Goal: Task Accomplishment & Management: Manage account settings

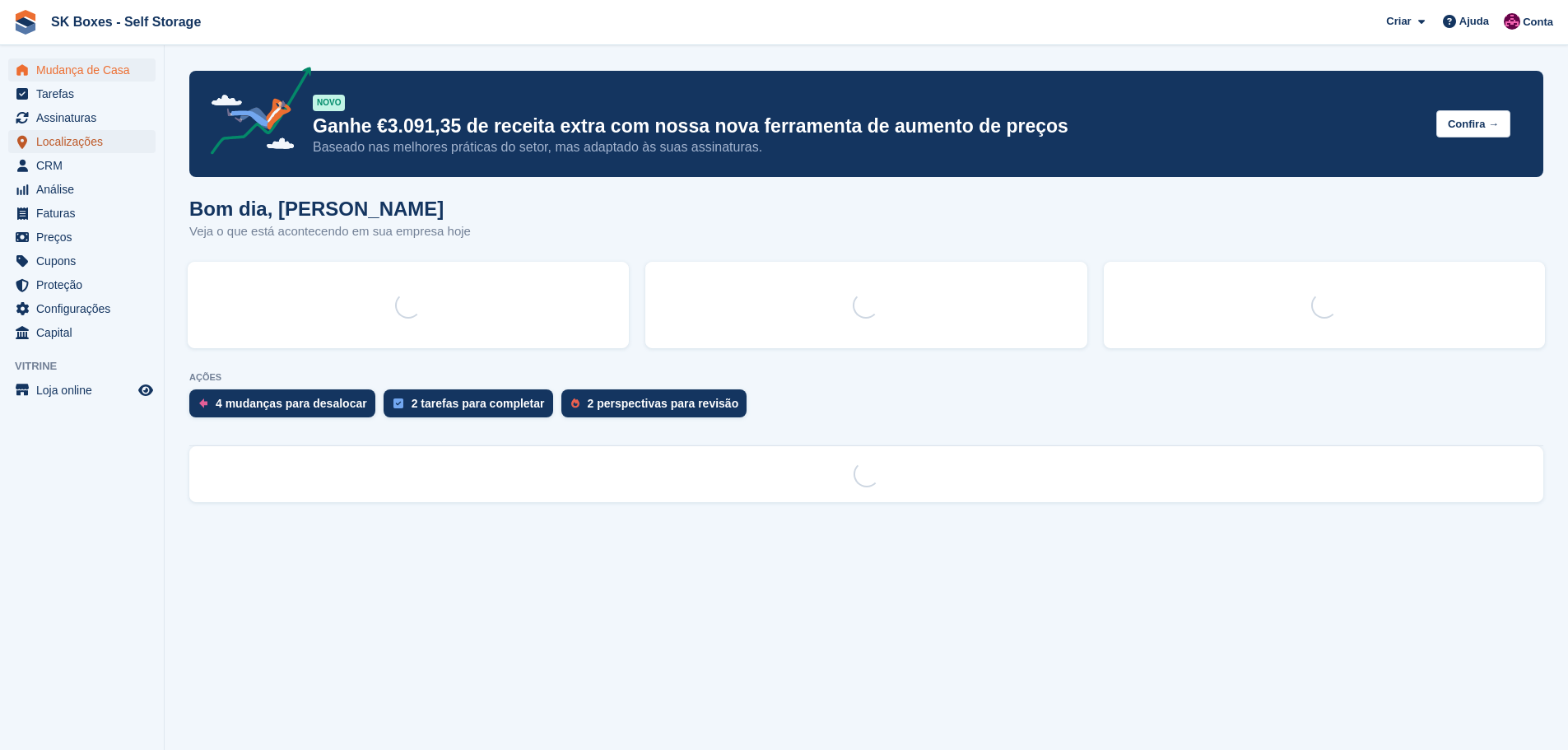
click at [85, 144] on span "Localizações" at bounding box center [86, 142] width 99 height 23
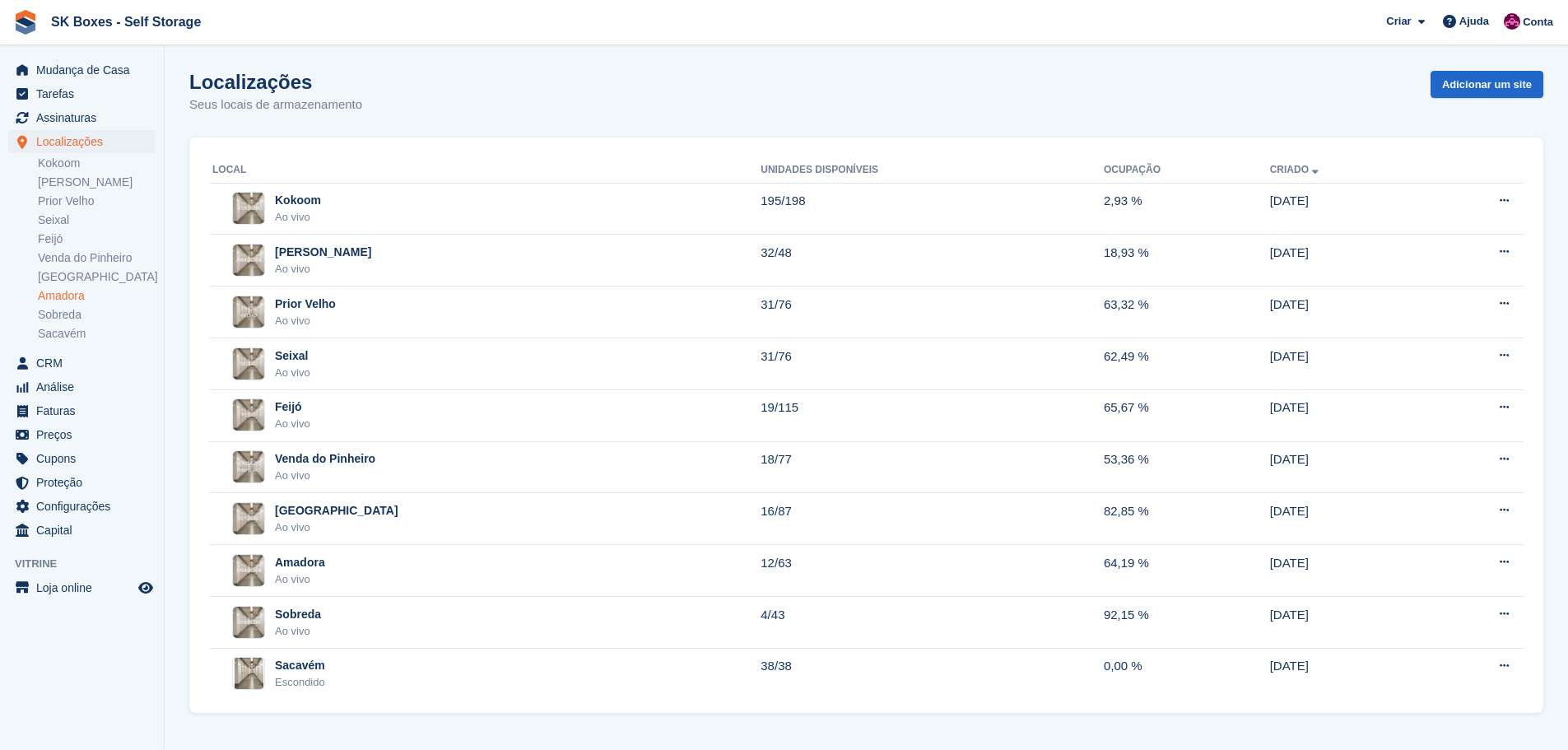
click at [83, 298] on link "Amadora" at bounding box center [96, 296] width 118 height 16
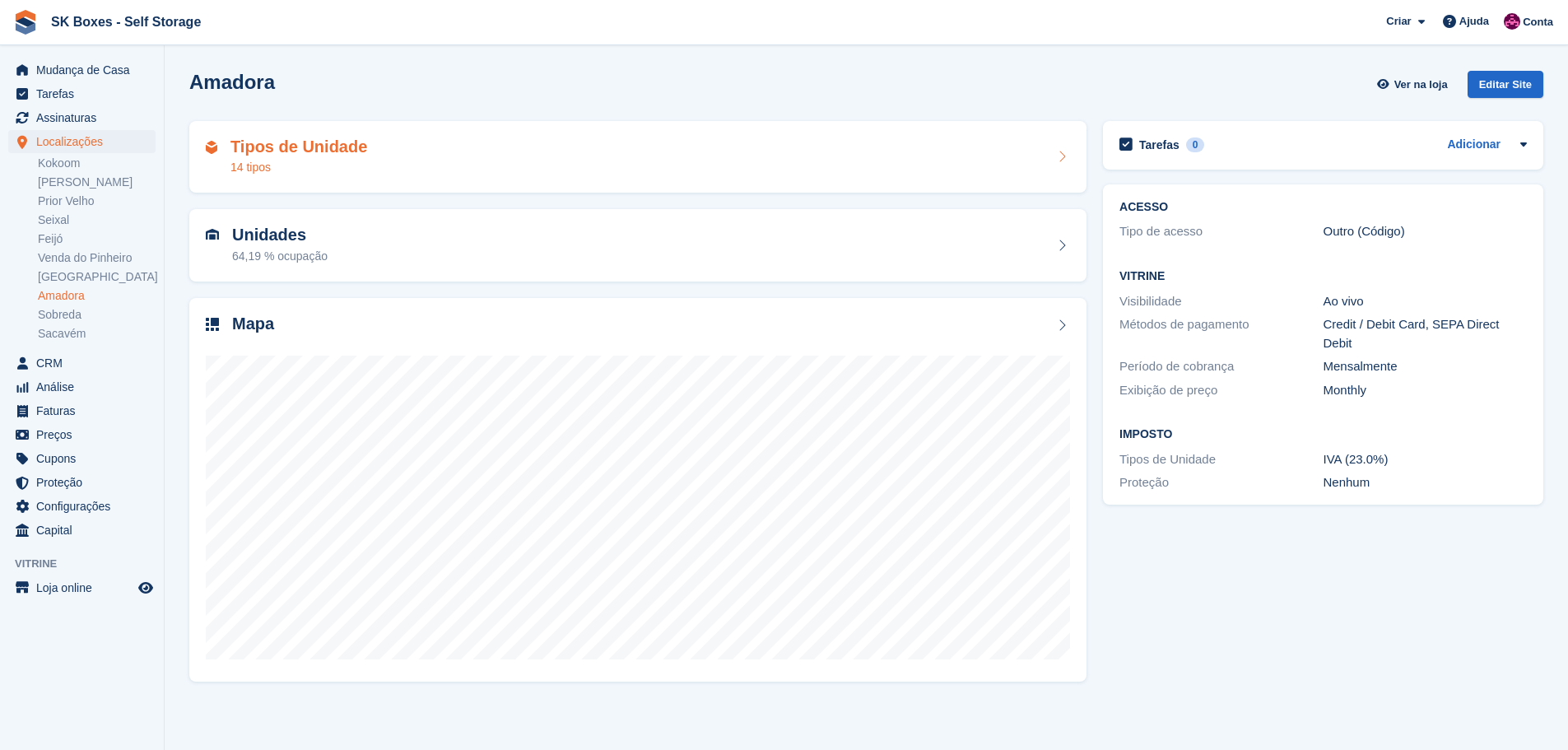
click at [320, 145] on h2 "Tipos de Unidade" at bounding box center [299, 146] width 136 height 19
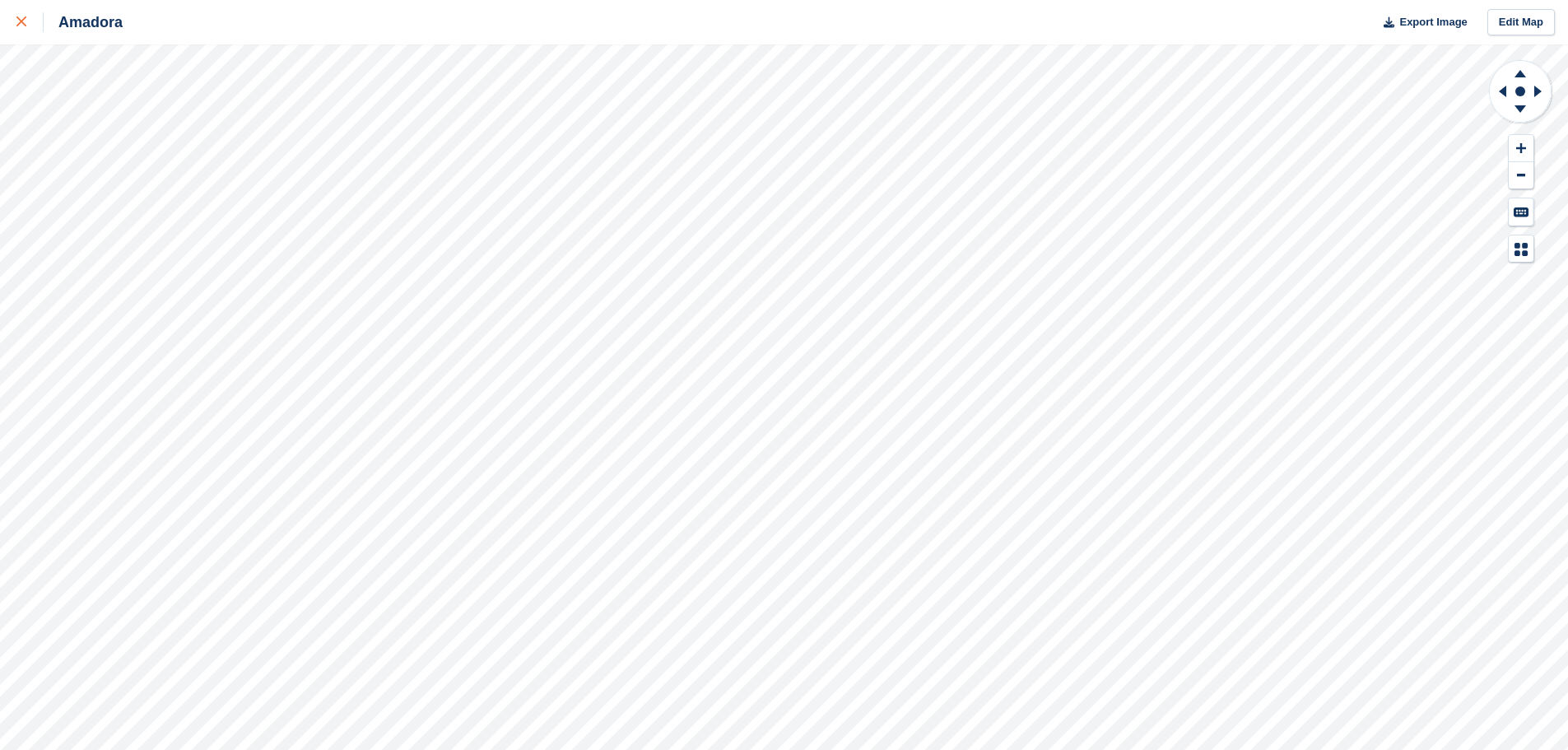
click at [16, 21] on link at bounding box center [21, 22] width 44 height 45
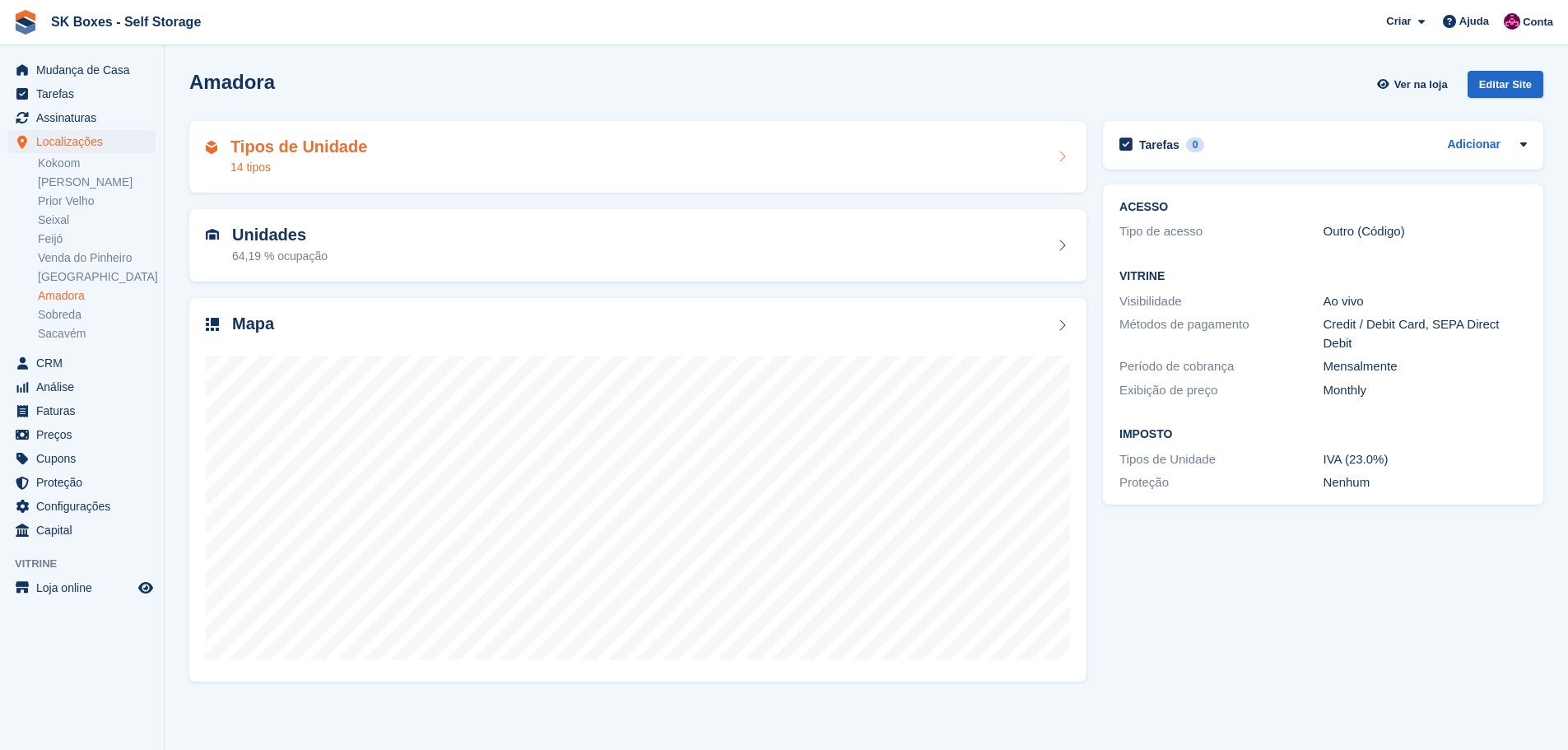
click at [446, 152] on div "Tipos de Unidade 14 tipos" at bounding box center [638, 157] width 865 height 39
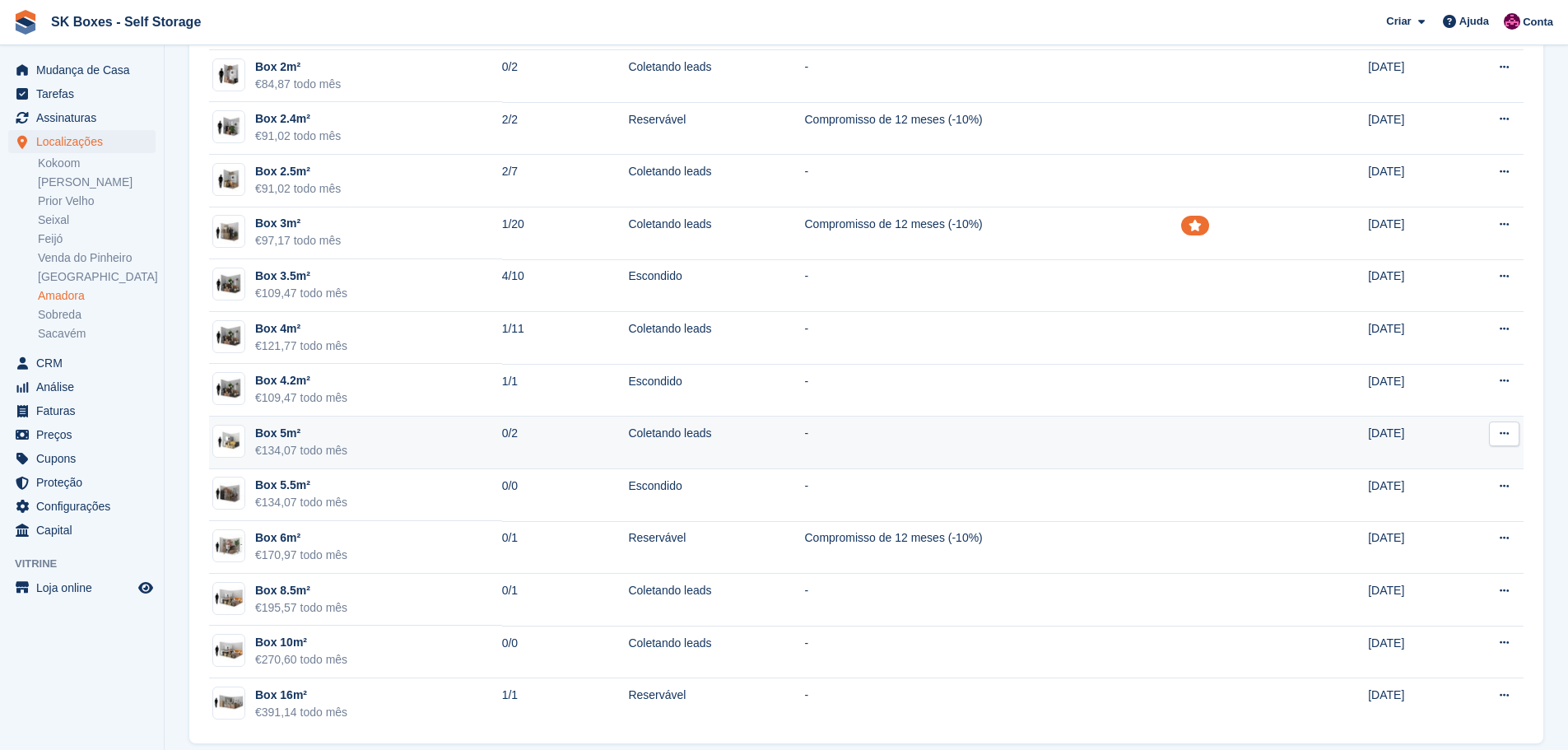
scroll to position [189, 0]
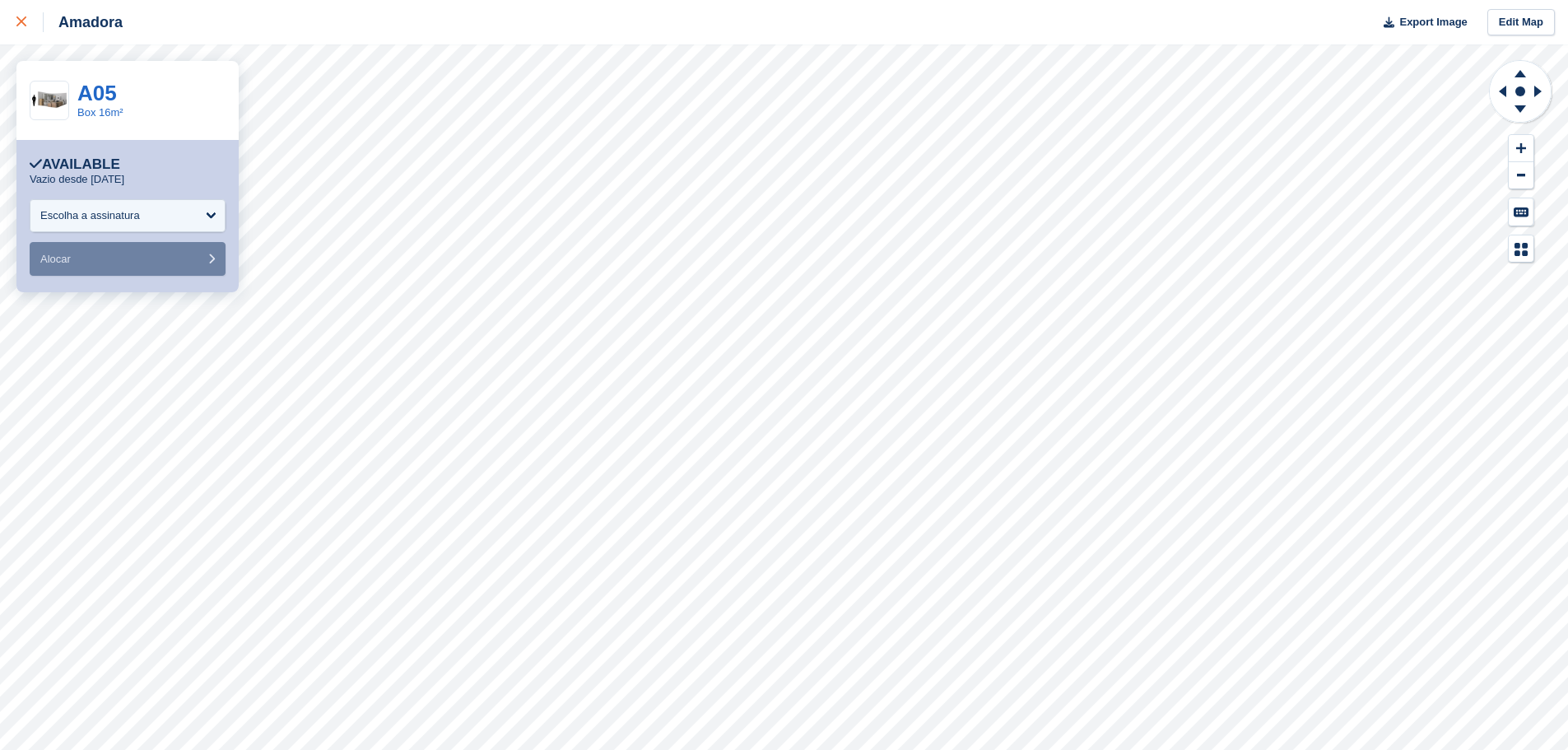
click at [14, 21] on link at bounding box center [21, 22] width 44 height 45
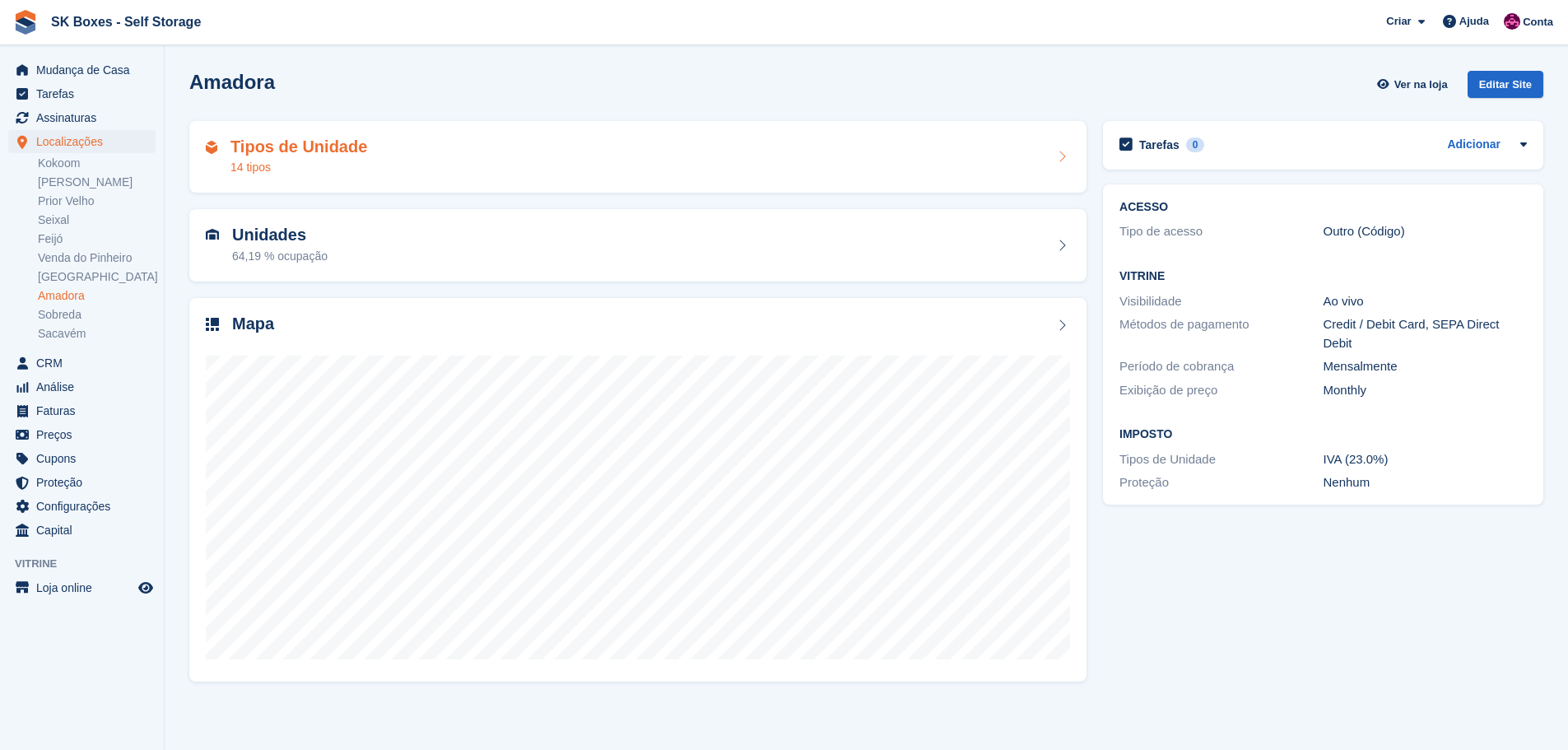
click at [398, 169] on div "Tipos de Unidade 14 tipos" at bounding box center [638, 157] width 865 height 39
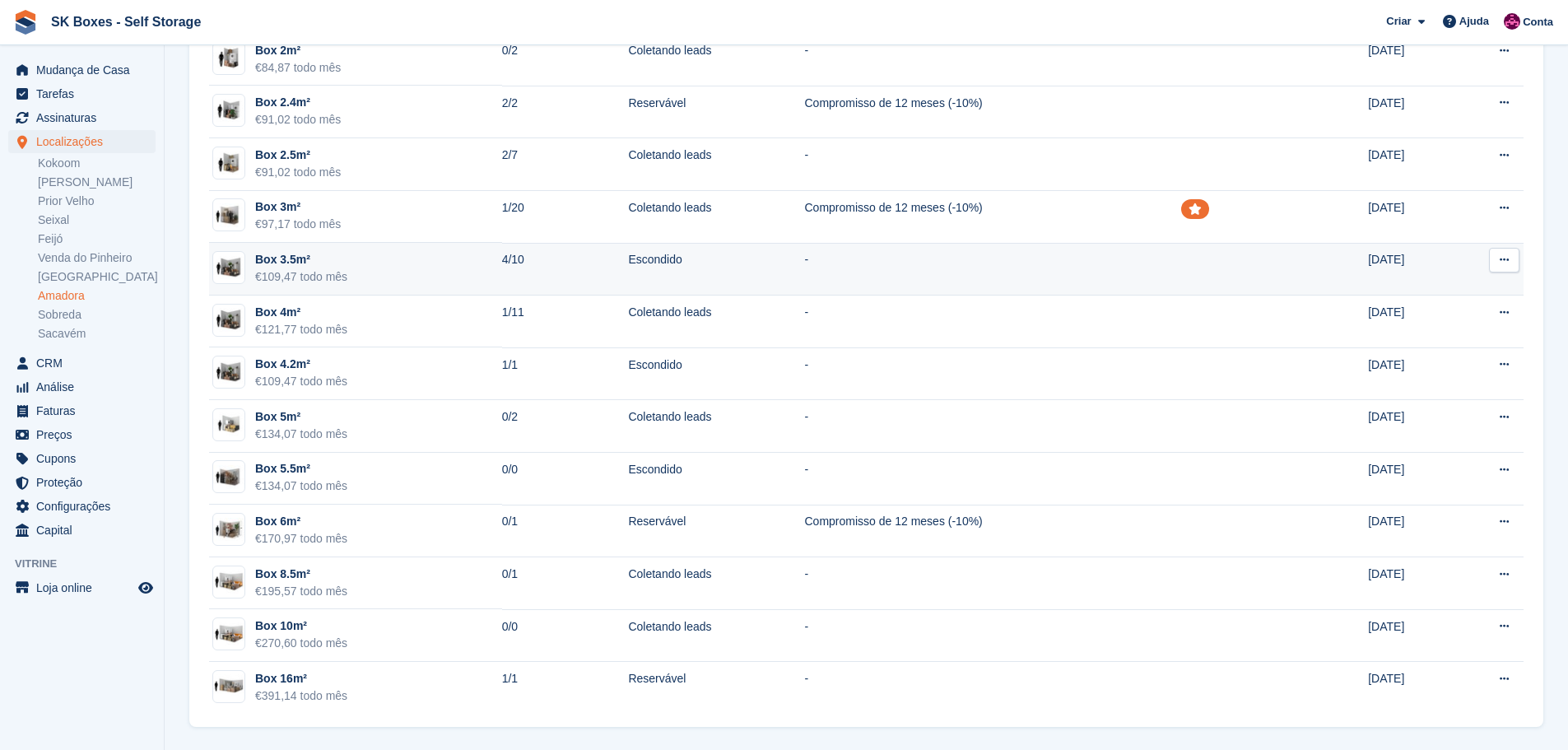
scroll to position [189, 0]
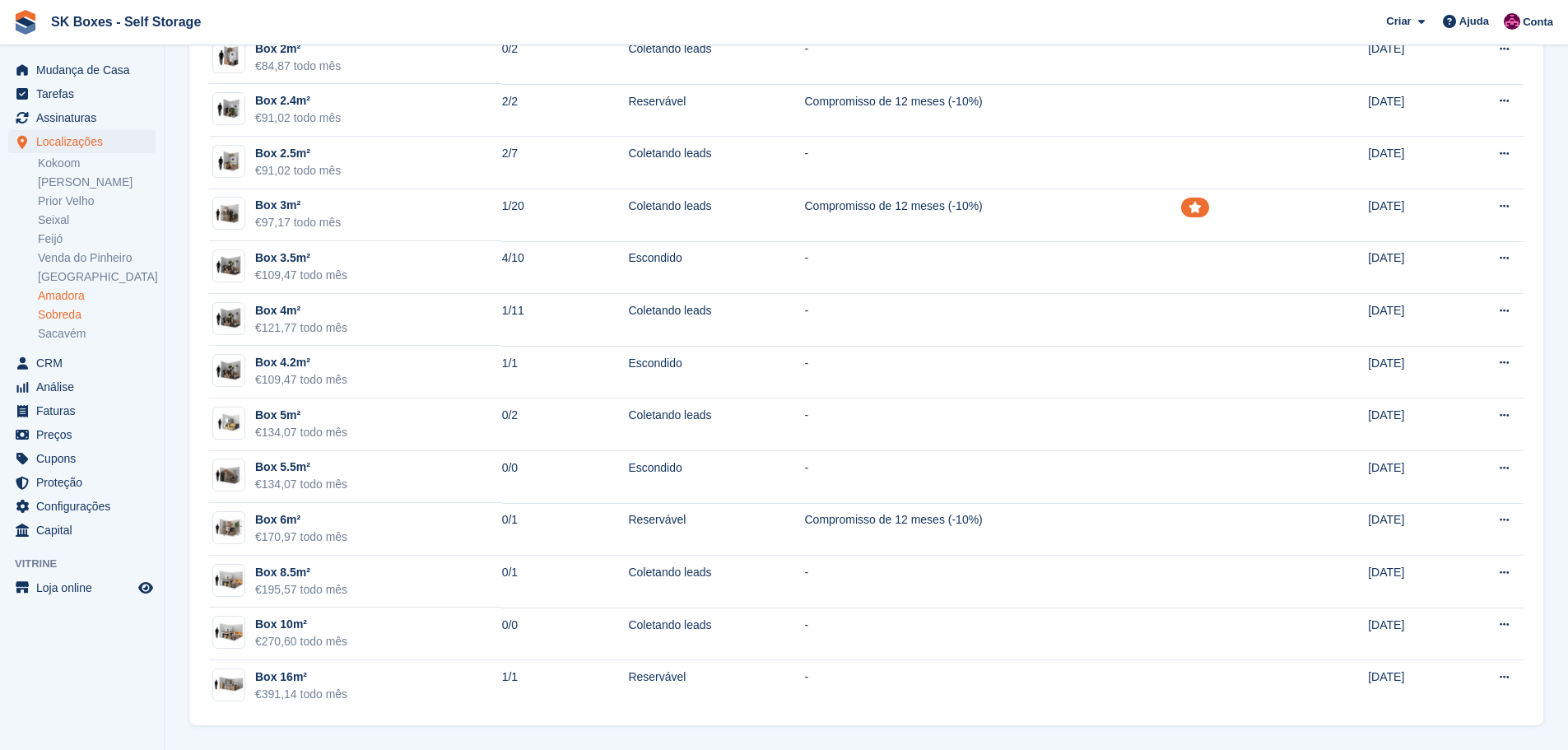
click at [78, 316] on link "Sobreda" at bounding box center [96, 315] width 118 height 16
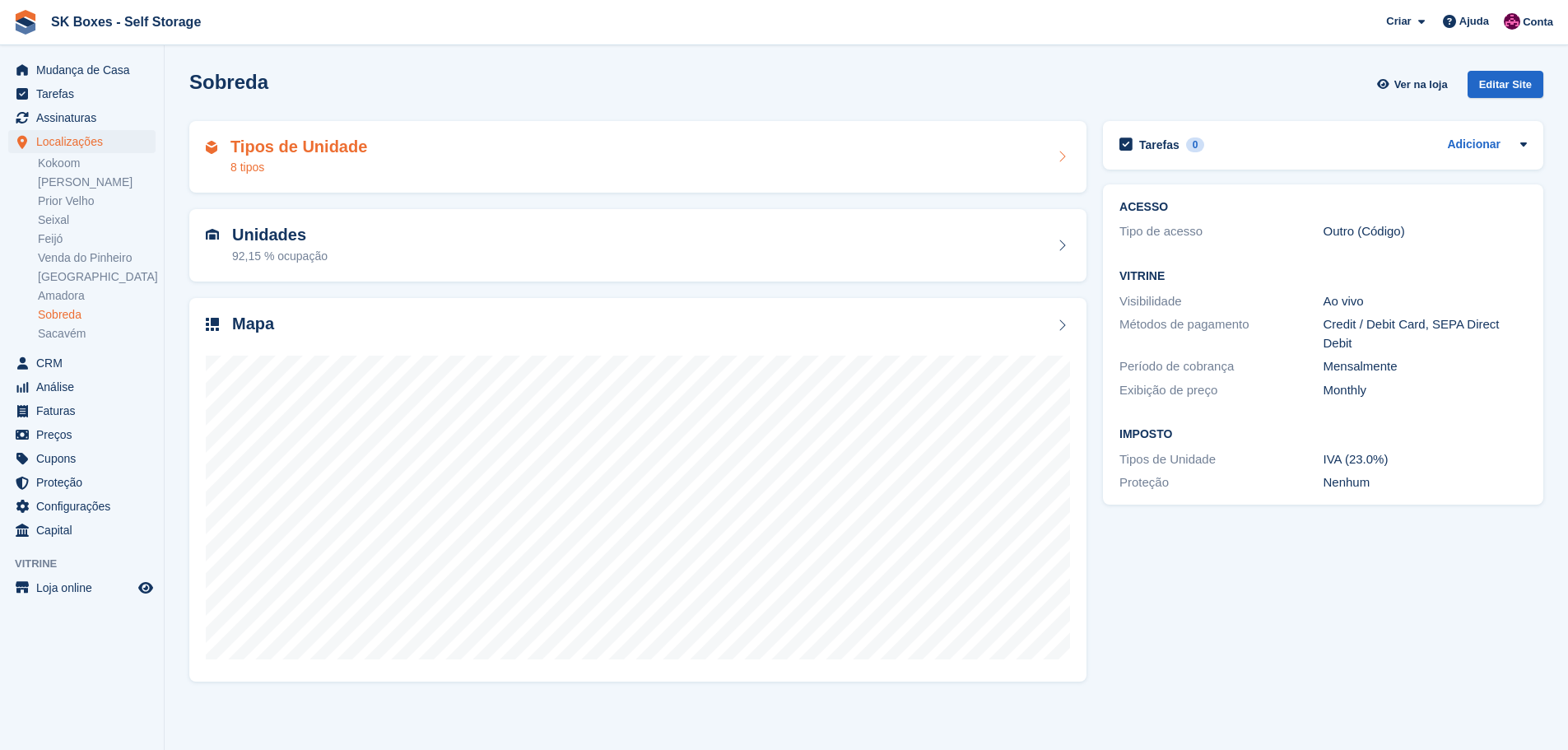
click at [409, 129] on div "Tipos de Unidade 8 tipos" at bounding box center [637, 157] width 898 height 72
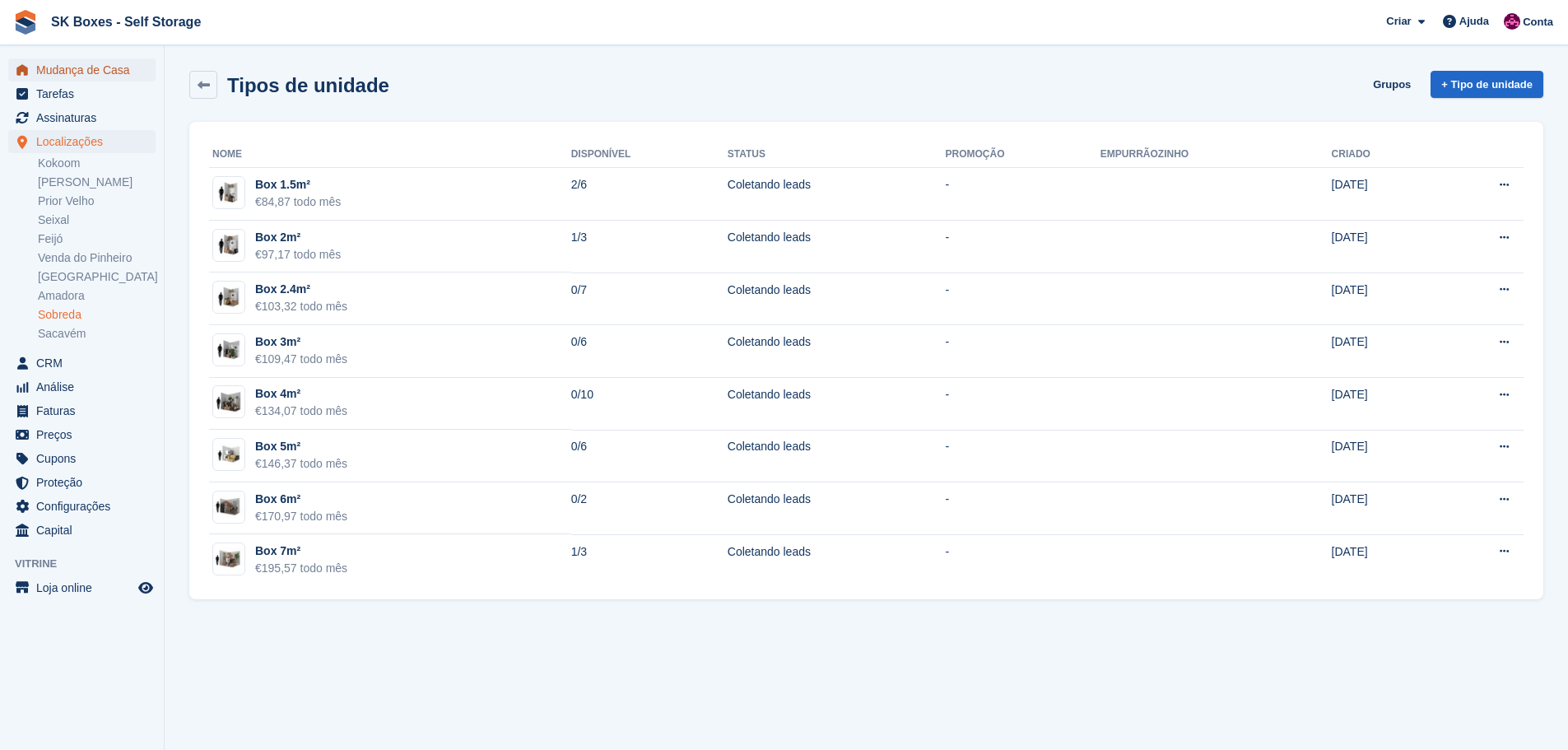
click at [117, 72] on span "Mudança de Casa" at bounding box center [86, 70] width 99 height 23
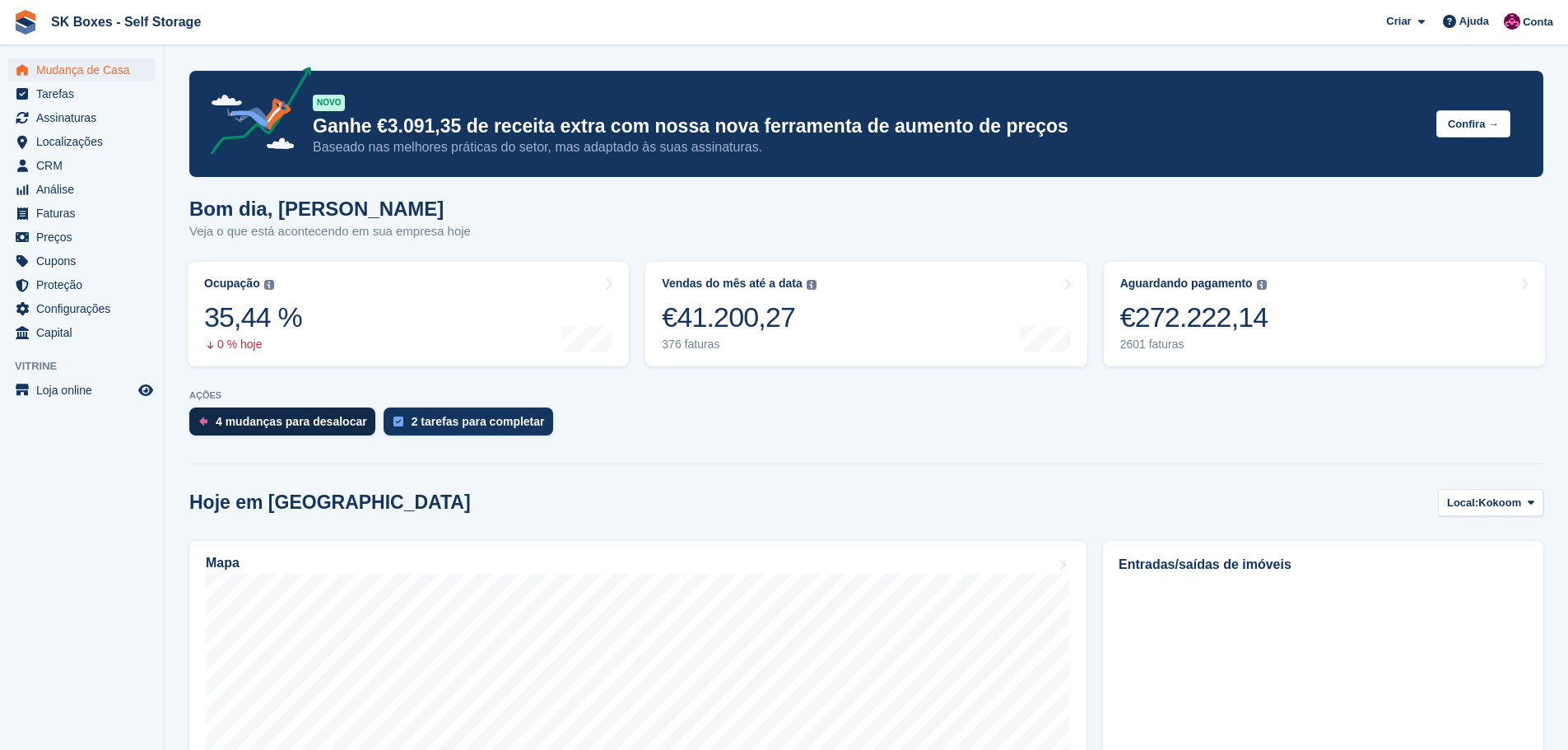
click at [275, 424] on div "4 mudanças para desalocar" at bounding box center [291, 421] width 152 height 13
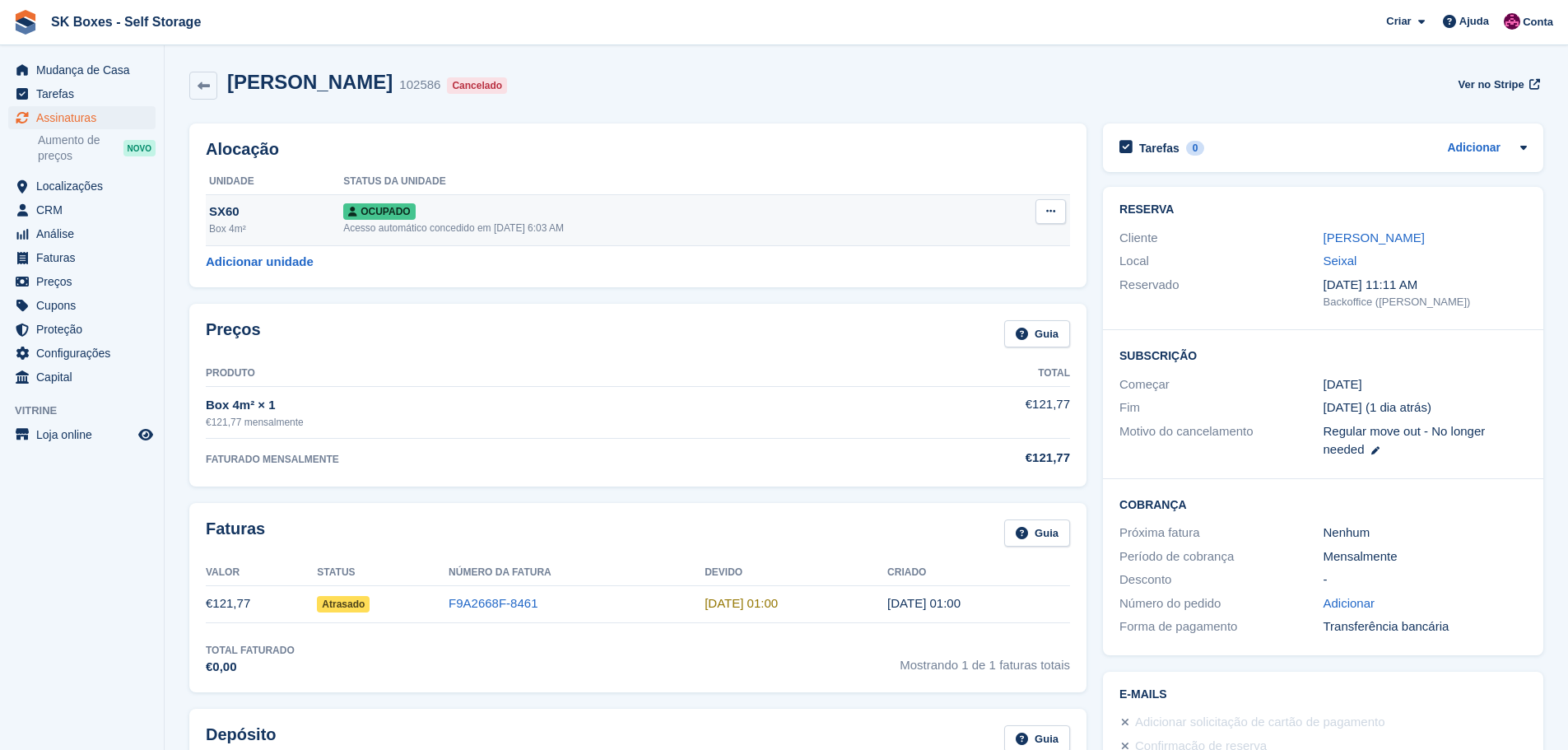
click at [1057, 213] on button at bounding box center [1051, 212] width 30 height 25
click at [958, 302] on p "Desalocar" at bounding box center [987, 301] width 144 height 21
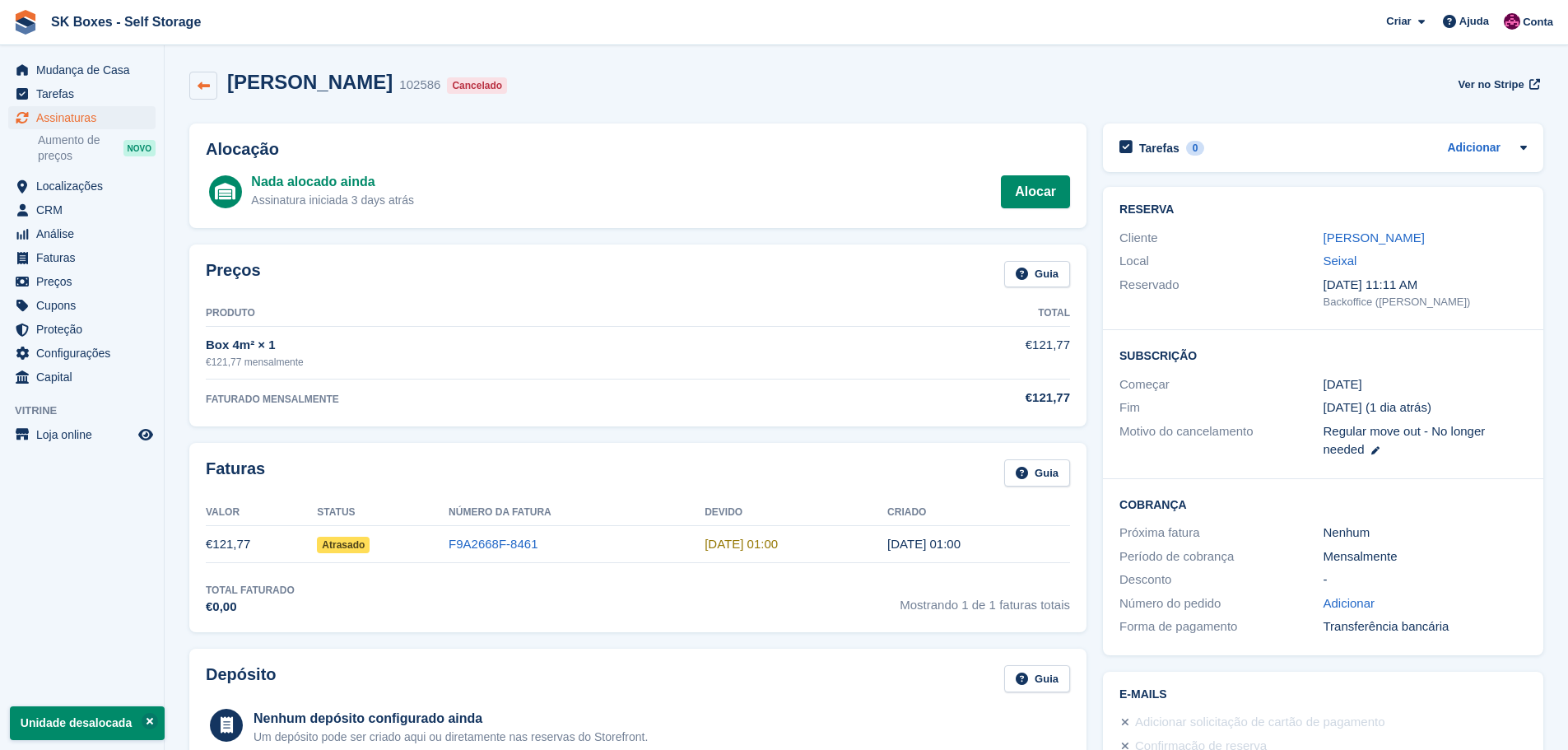
click at [205, 81] on icon at bounding box center [204, 87] width 12 height 12
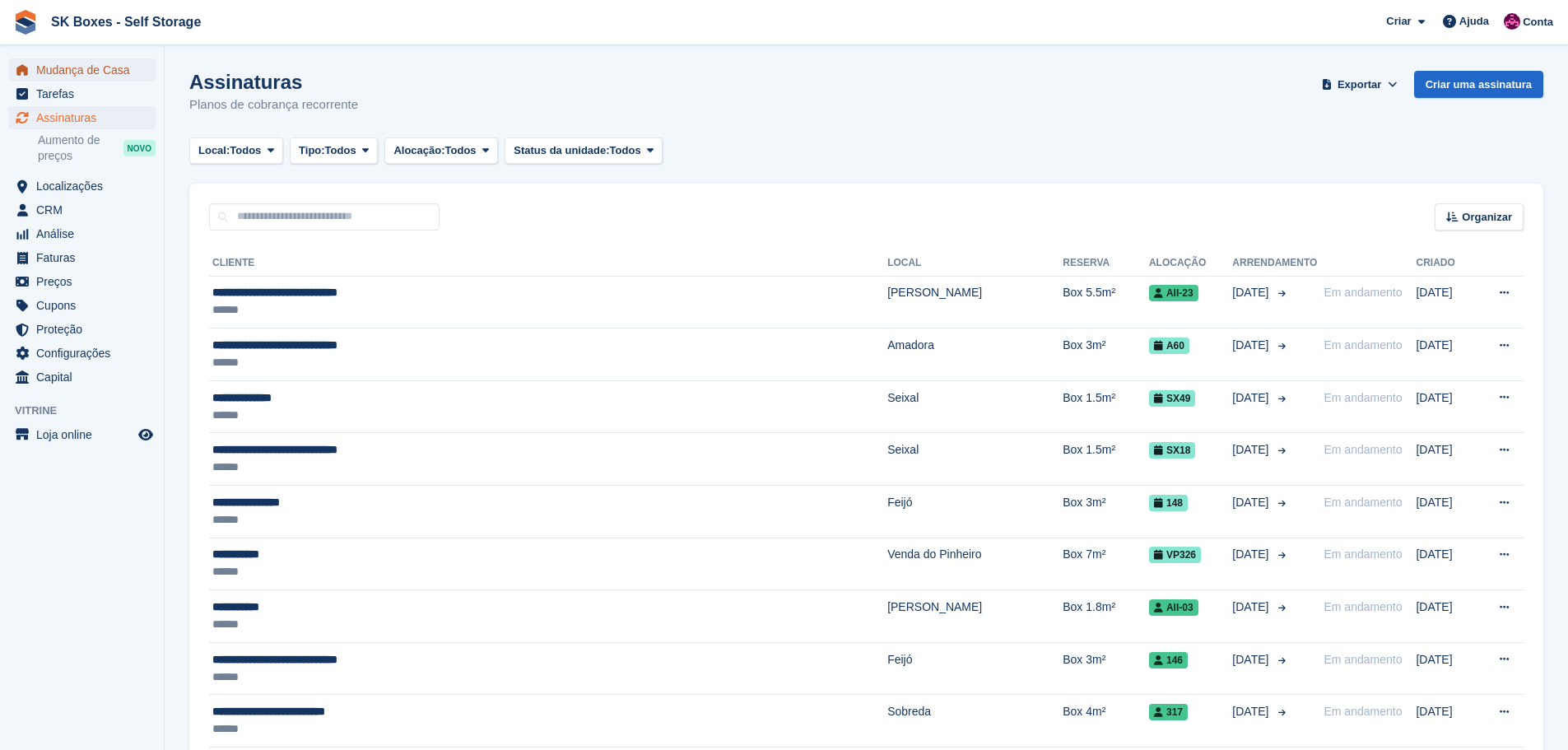
click at [57, 74] on span "Mudança de Casa" at bounding box center [86, 70] width 99 height 23
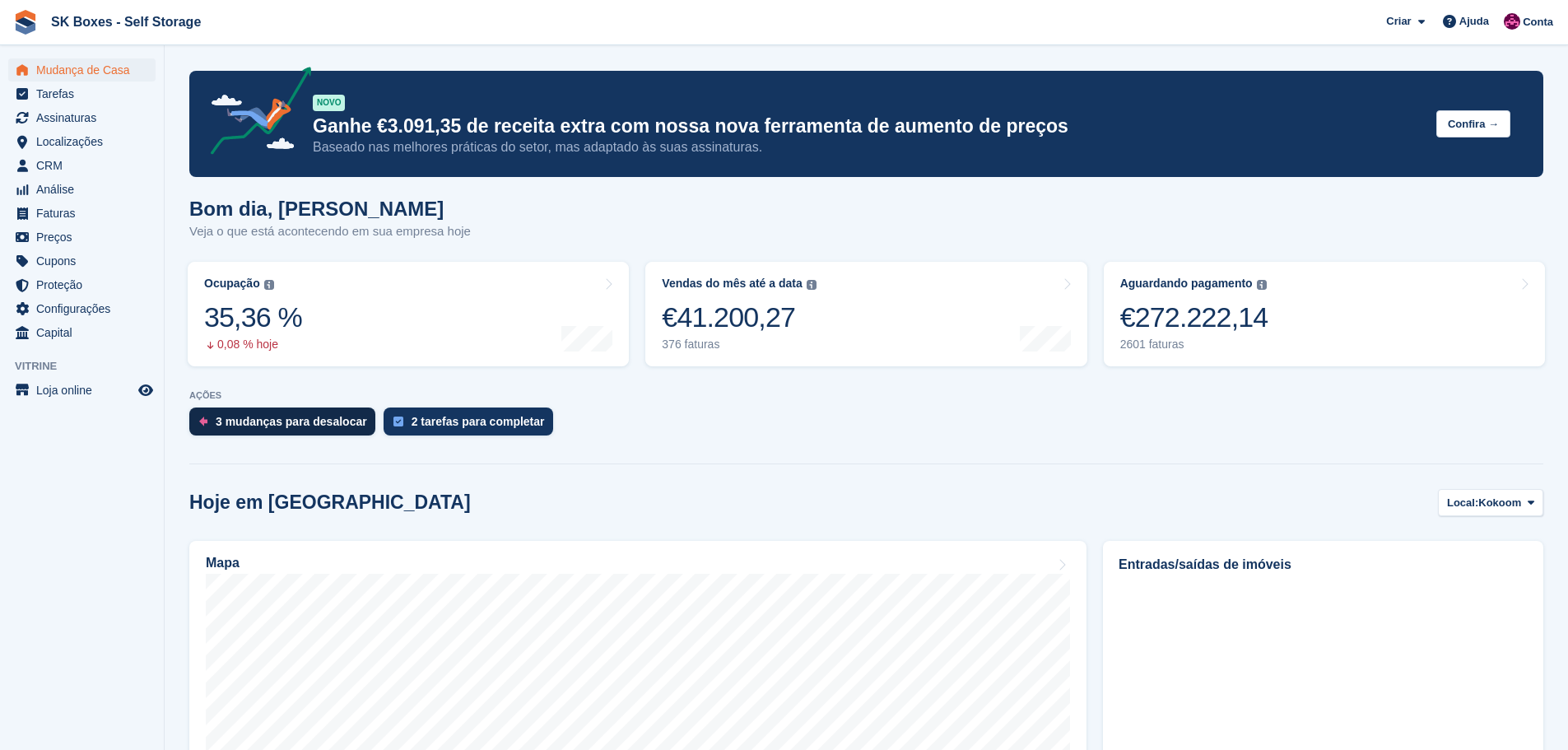
click at [267, 436] on div "3 mudanças para desalocar" at bounding box center [282, 421] width 186 height 28
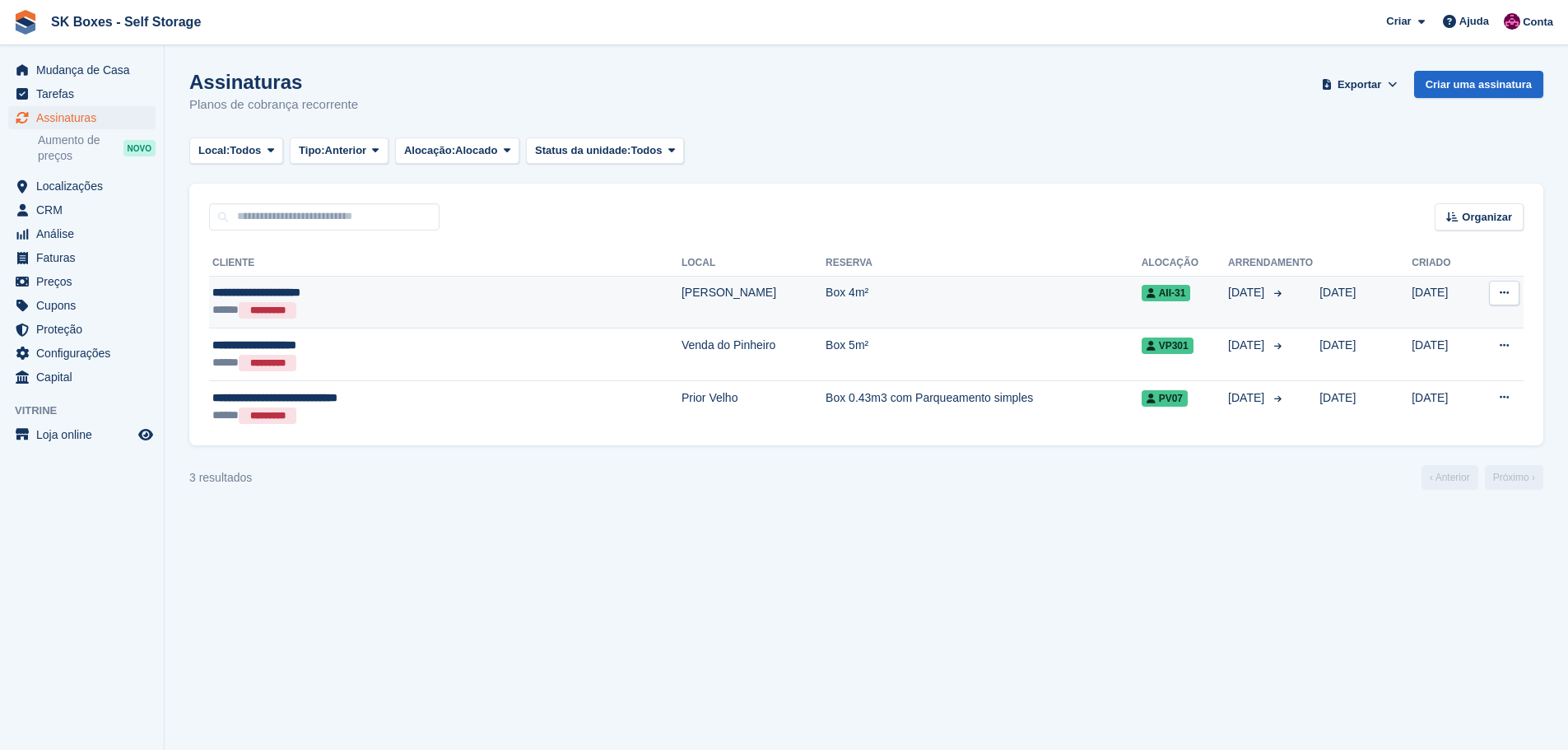
click at [329, 313] on div "***** *********" at bounding box center [365, 309] width 307 height 17
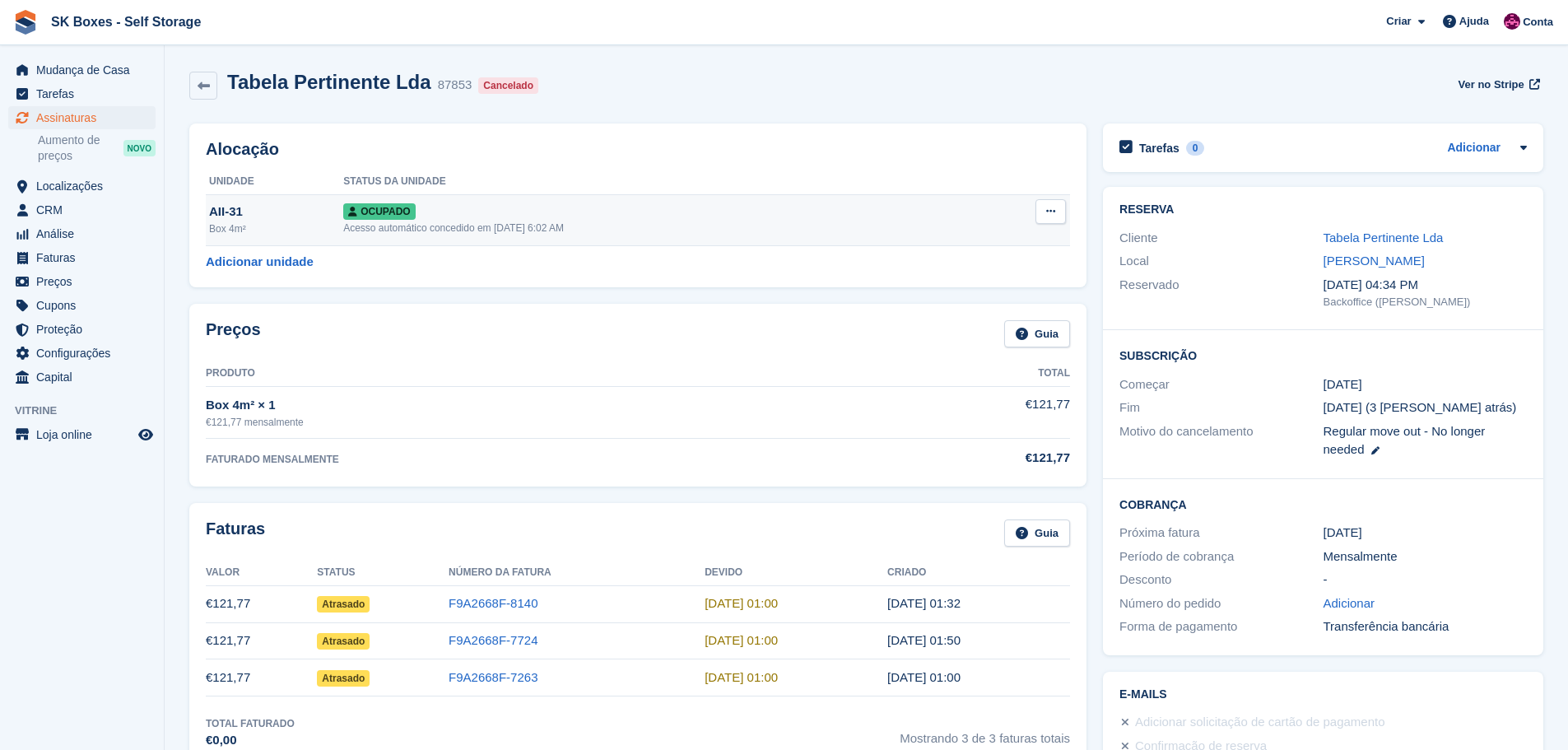
click at [1061, 205] on button at bounding box center [1051, 212] width 30 height 25
click at [1009, 301] on p "Desalocar" at bounding box center [987, 301] width 144 height 21
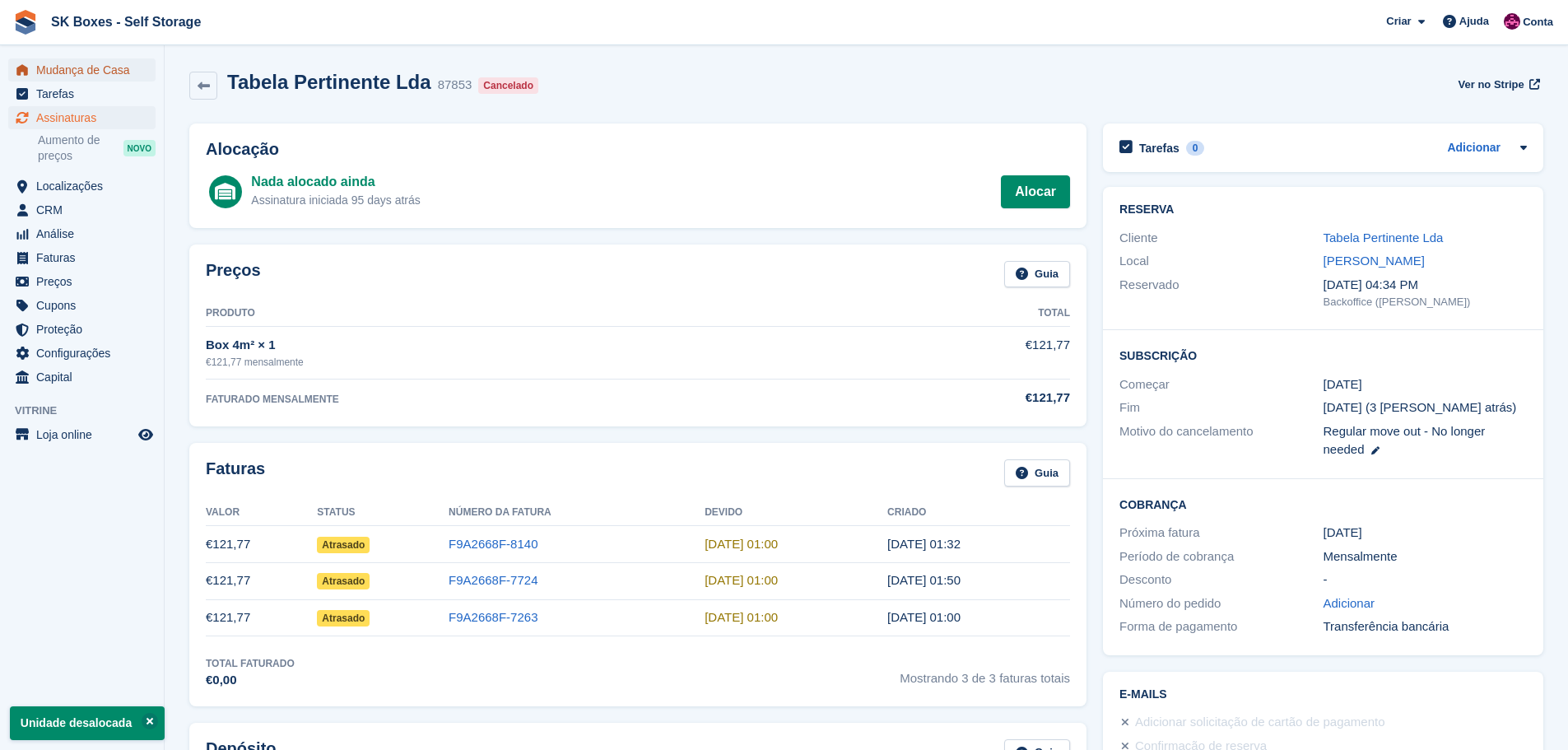
click at [73, 72] on span "Mudança de Casa" at bounding box center [86, 70] width 99 height 23
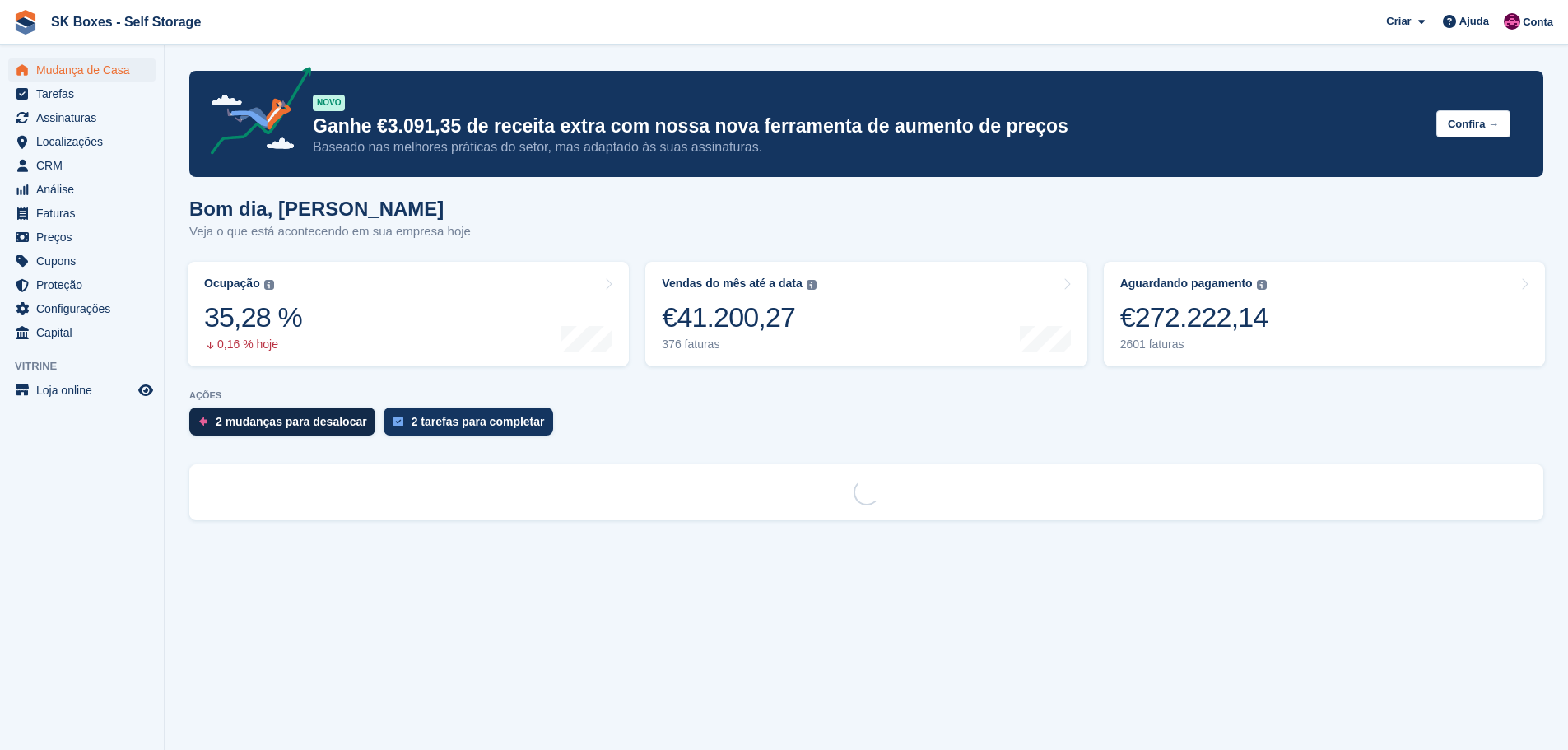
click at [296, 416] on div "2 mudanças para desalocar" at bounding box center [291, 421] width 152 height 13
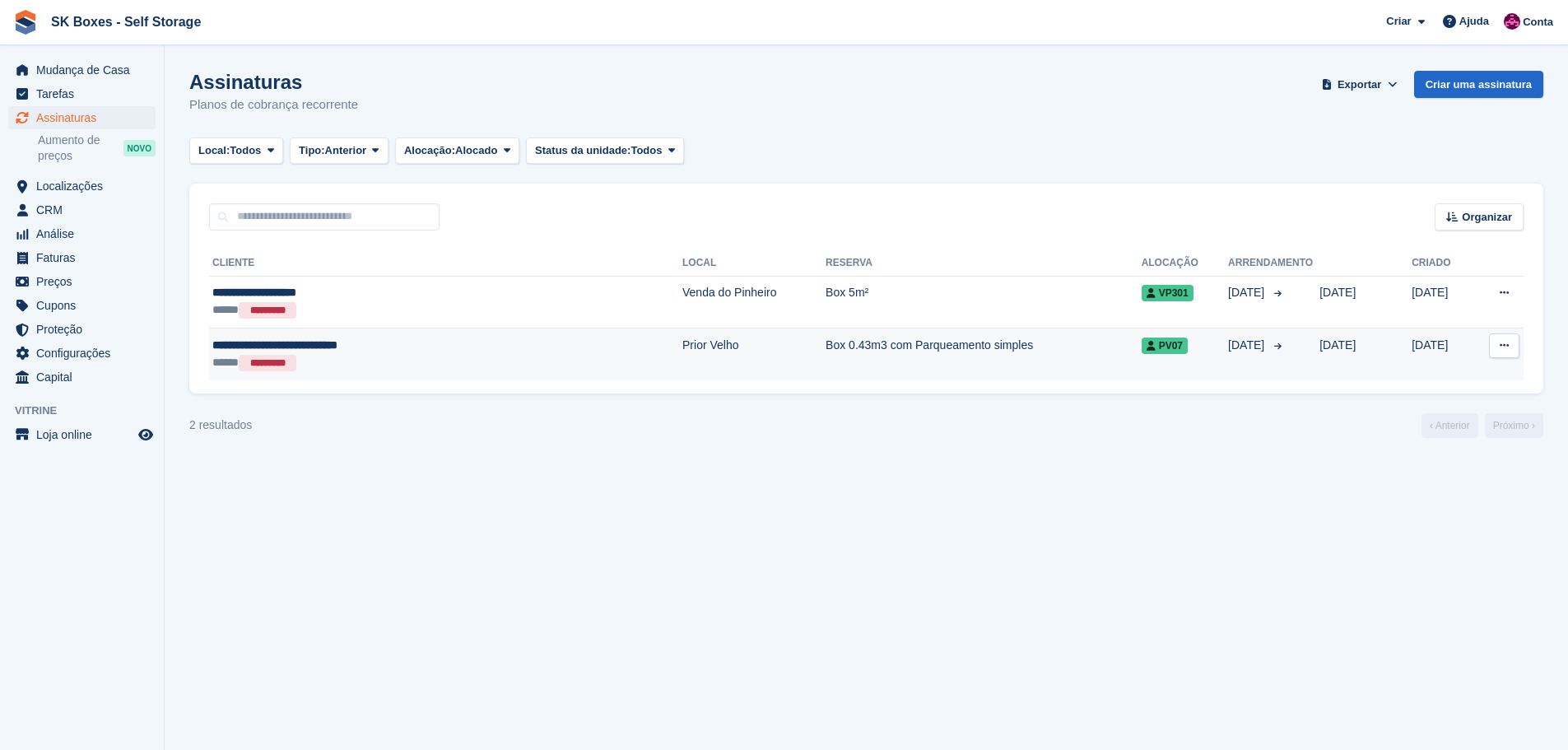
click at [341, 361] on div "***** *********" at bounding box center [365, 362] width 308 height 17
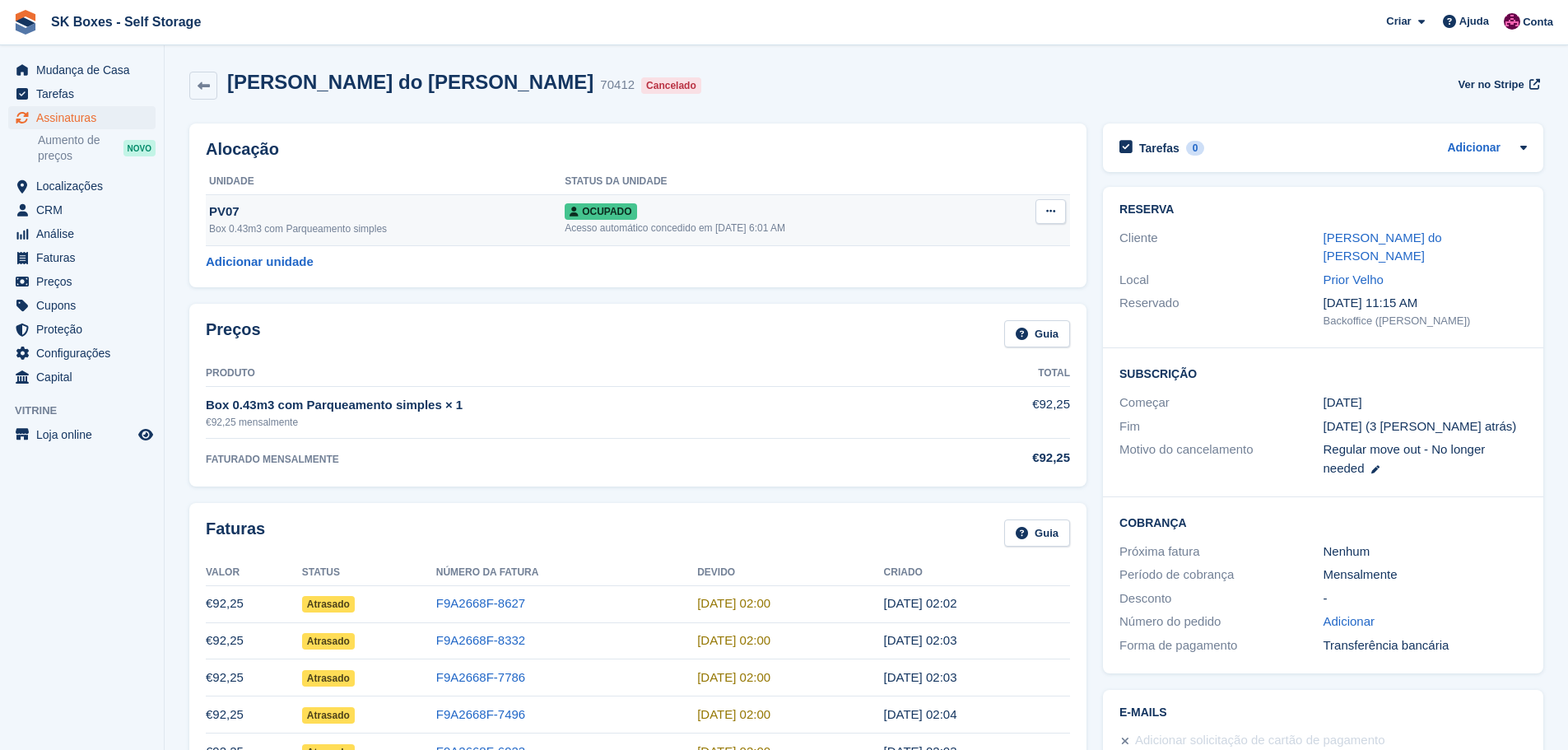
click at [1047, 217] on icon at bounding box center [1051, 211] width 9 height 11
click at [945, 309] on p "Desalocar" at bounding box center [987, 301] width 144 height 21
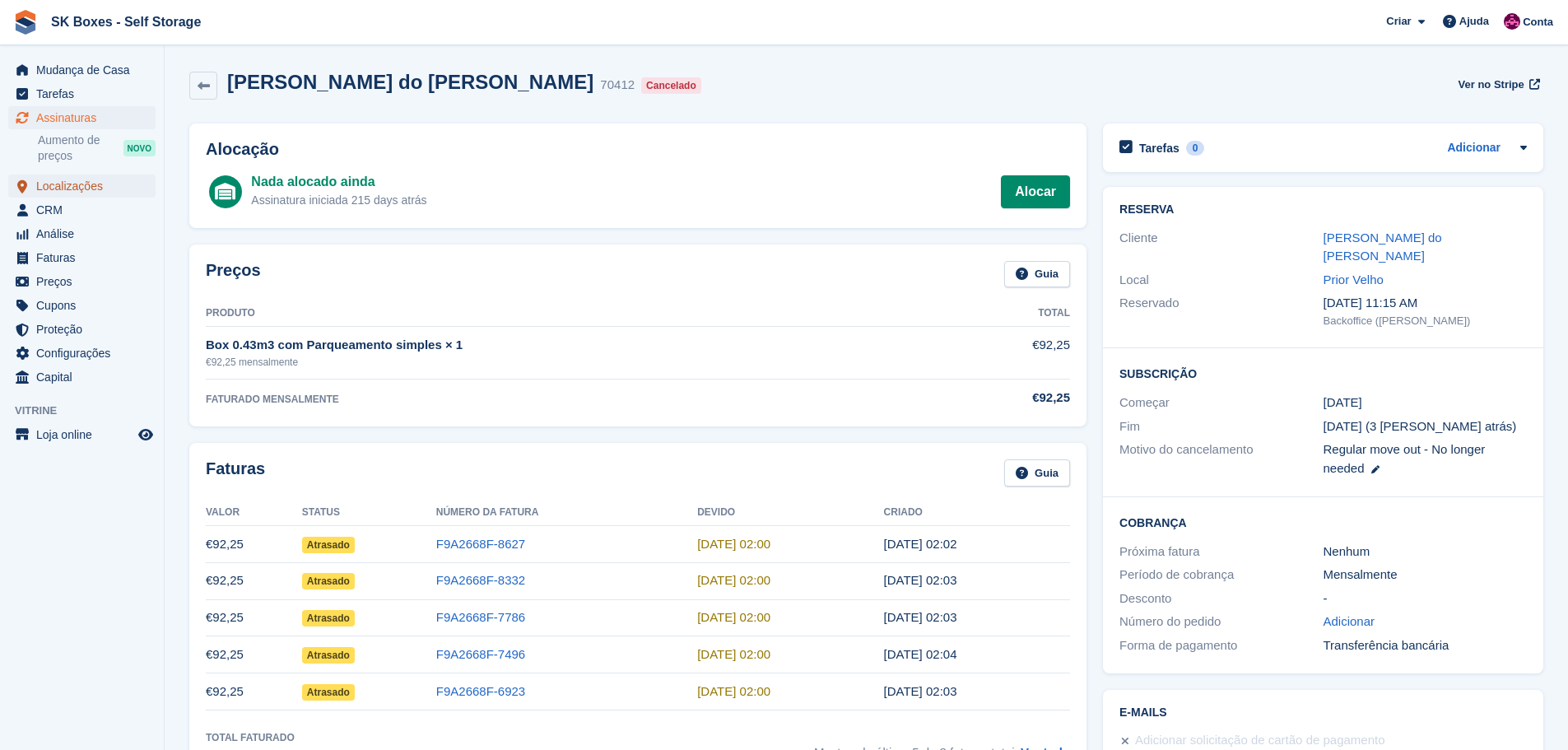
click at [83, 183] on span "Localizações" at bounding box center [86, 186] width 99 height 23
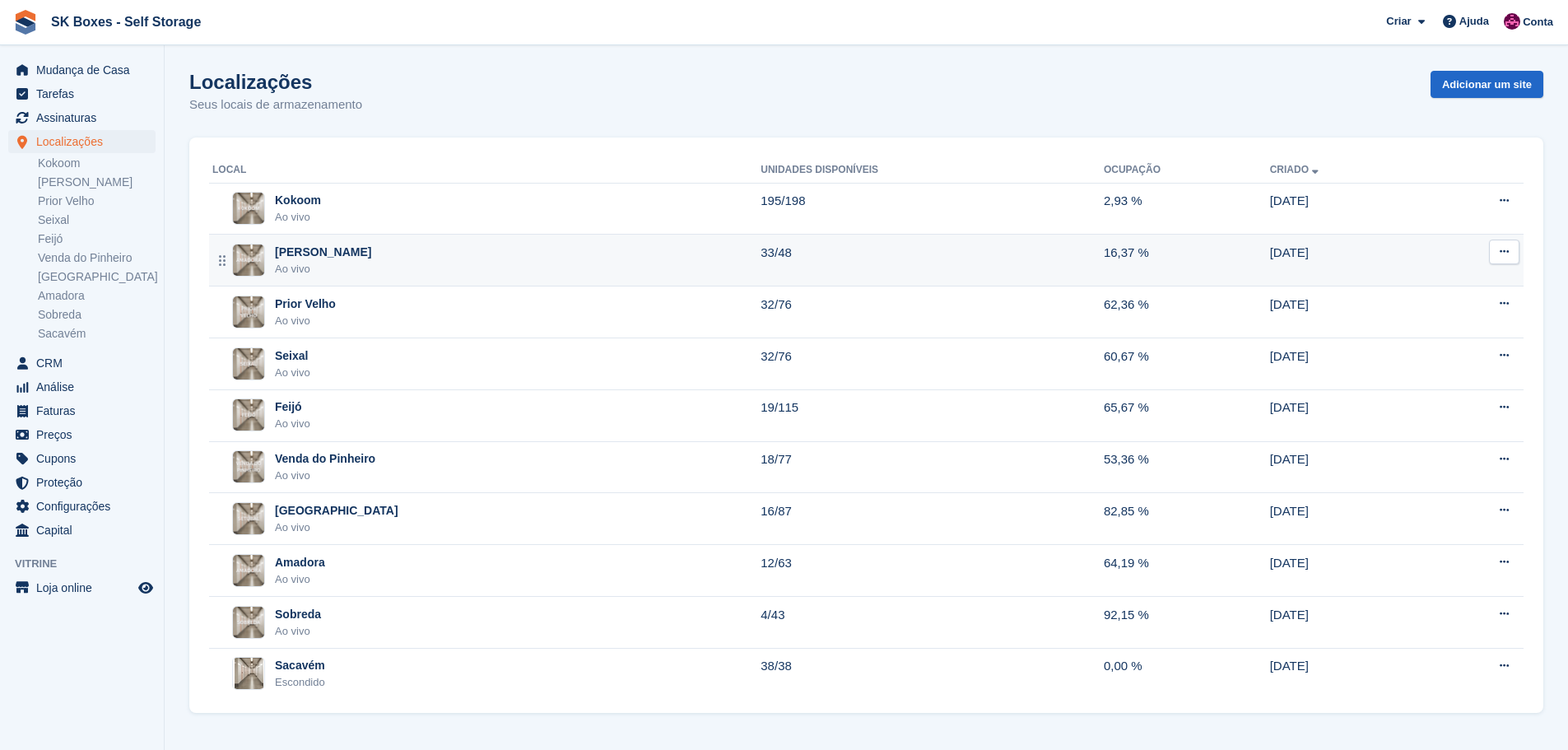
click at [337, 267] on div "Amadora II Ao vivo" at bounding box center [486, 260] width 548 height 34
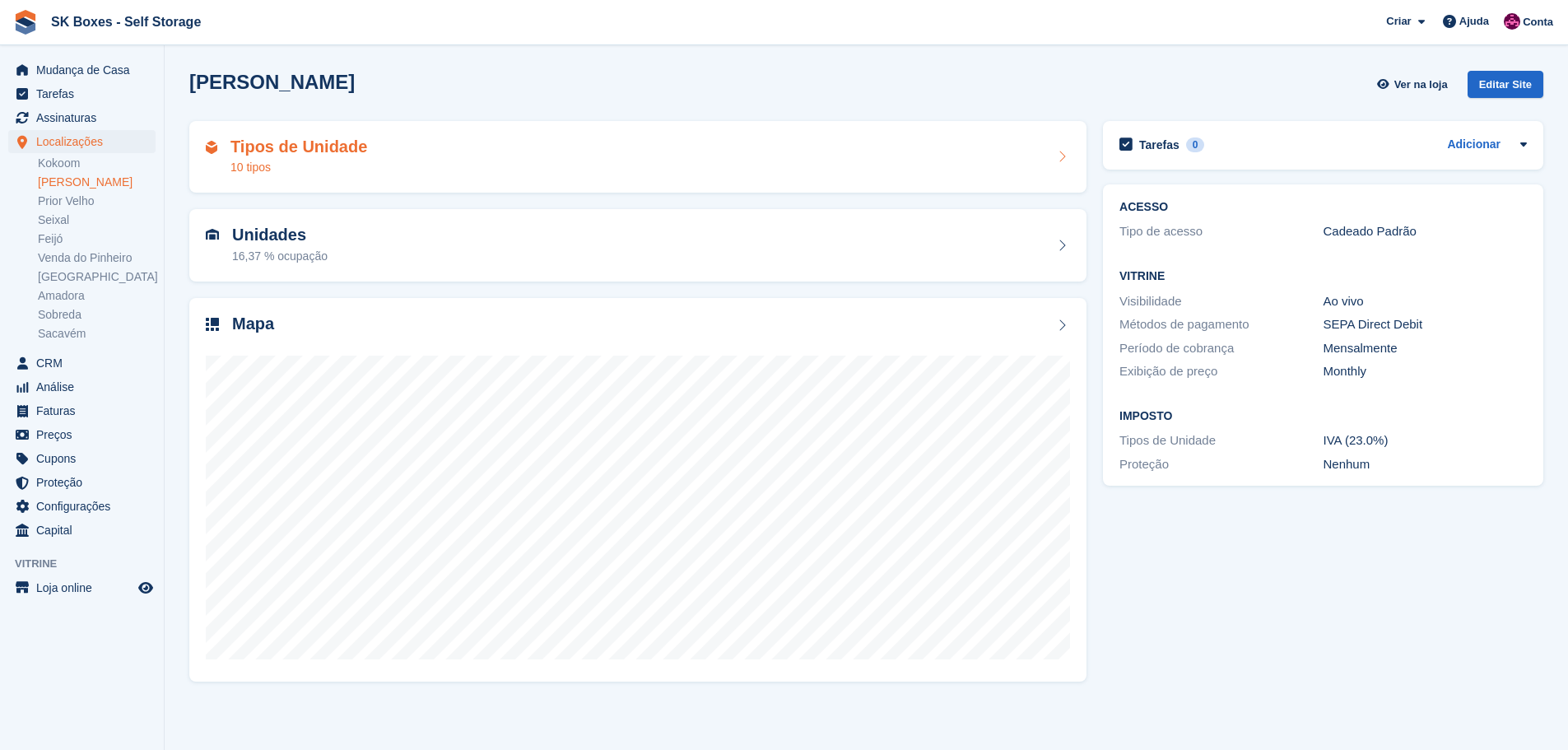
click at [488, 176] on div "Tipos de Unidade 10 tipos" at bounding box center [638, 157] width 865 height 39
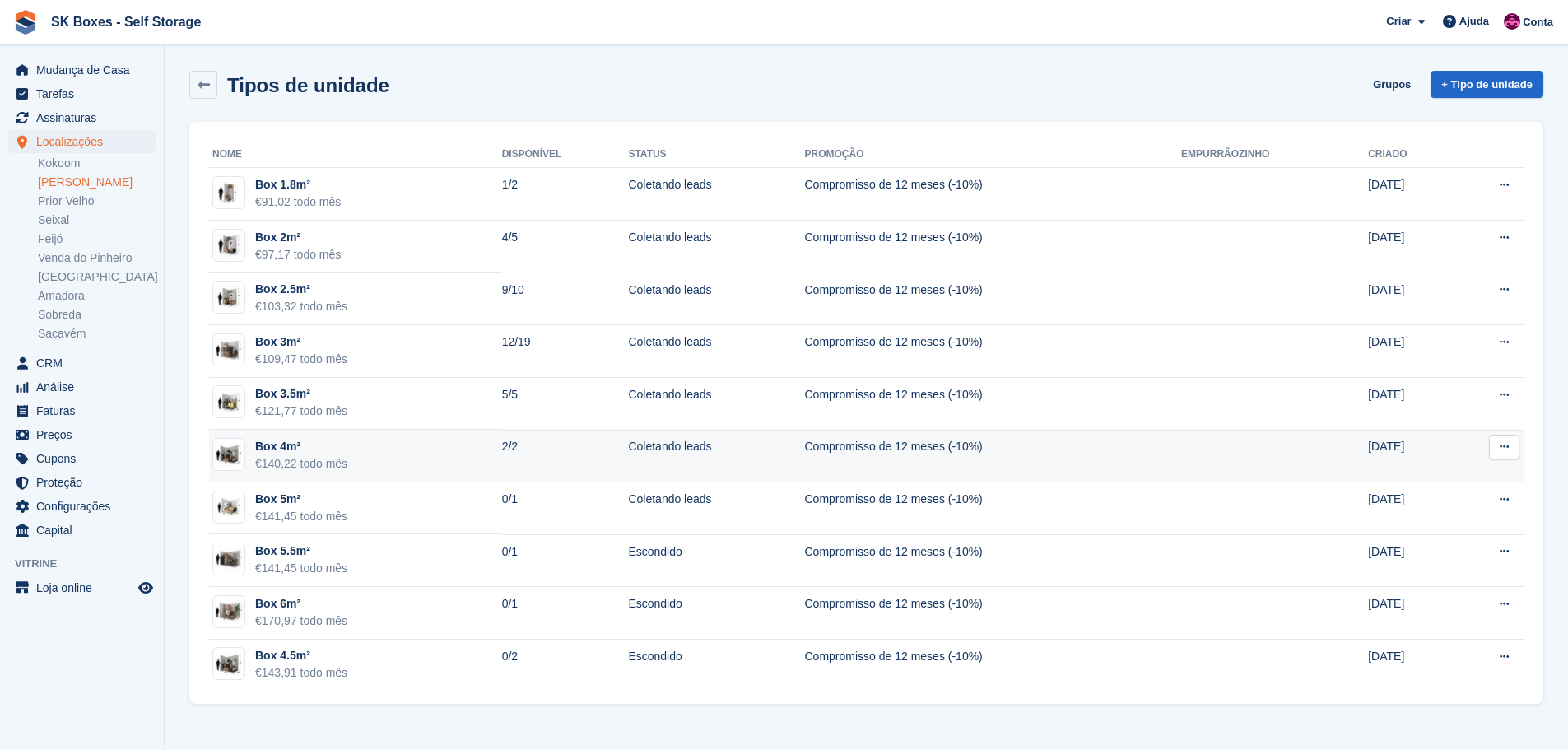
click at [424, 443] on td "Box 4m² €140,22 todo mês" at bounding box center [356, 456] width 293 height 53
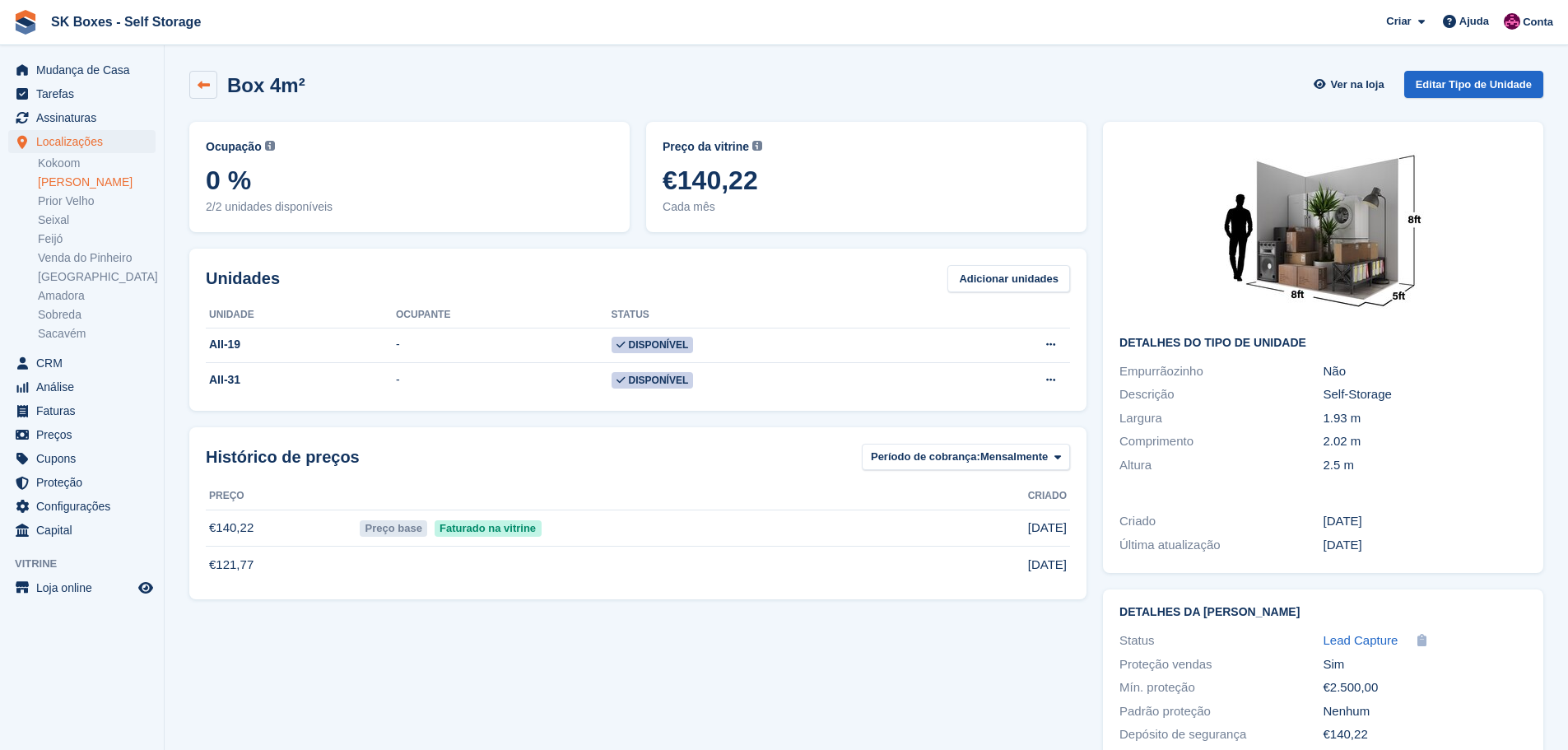
click at [216, 82] on link at bounding box center [202, 84] width 28 height 28
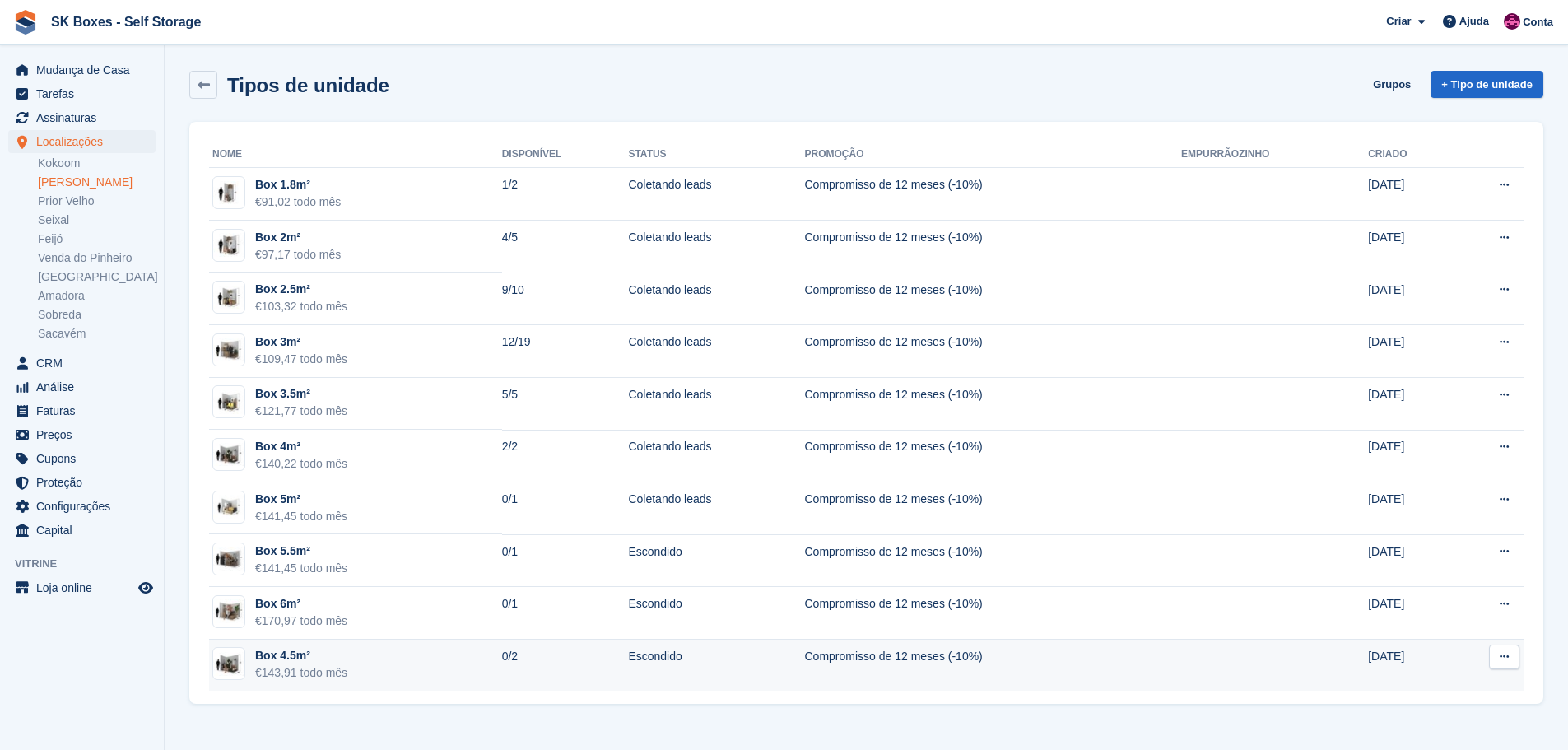
click at [436, 666] on td "Box 4.5m² €143,91 todo mês" at bounding box center [356, 666] width 293 height 52
click at [343, 667] on div "€143,91 todo mês" at bounding box center [300, 672] width 92 height 17
